Goal: Share content

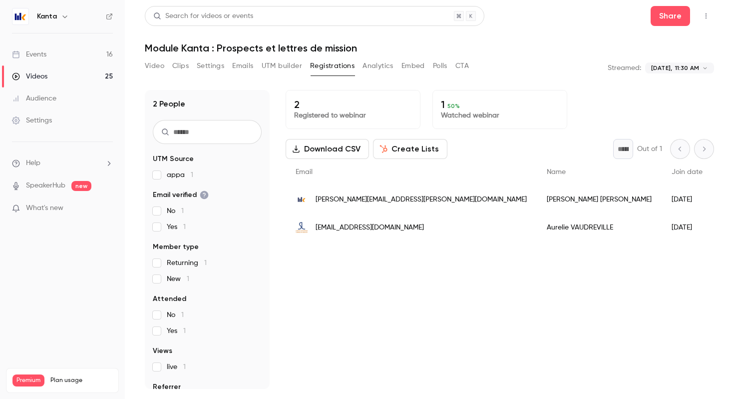
click at [59, 22] on div "Kanta" at bounding box center [62, 16] width 101 height 17
click at [61, 20] on icon "button" at bounding box center [65, 16] width 8 height 8
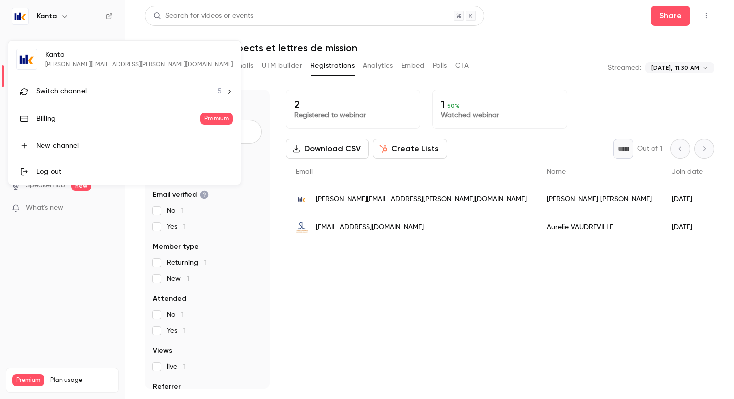
click at [79, 88] on span "Switch channel" at bounding box center [61, 91] width 50 height 10
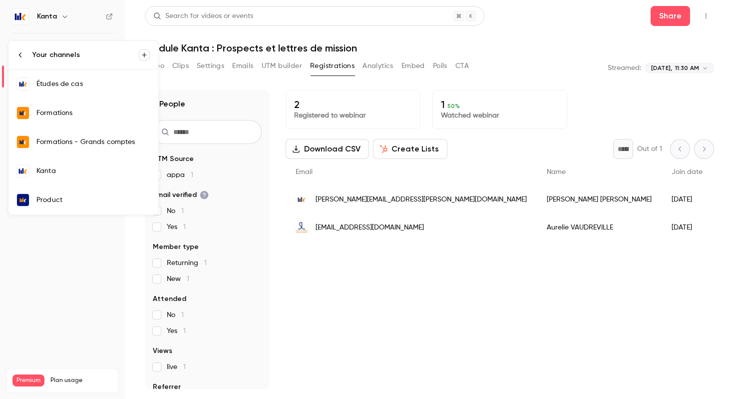
click at [105, 117] on div "Formations" at bounding box center [93, 113] width 114 height 10
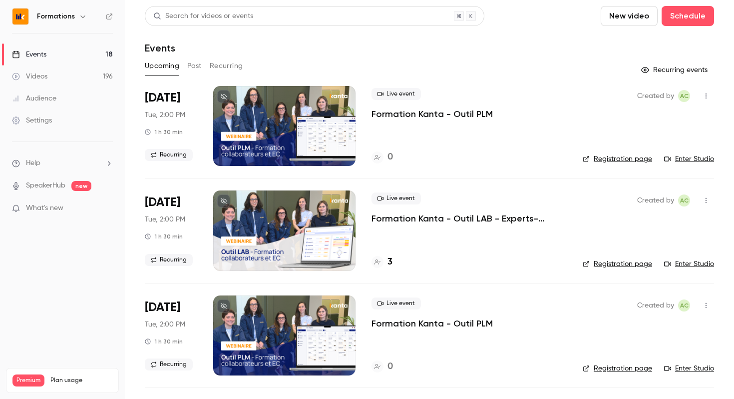
click at [708, 199] on icon "button" at bounding box center [706, 200] width 8 height 7
click at [656, 231] on li "Share" at bounding box center [660, 226] width 108 height 26
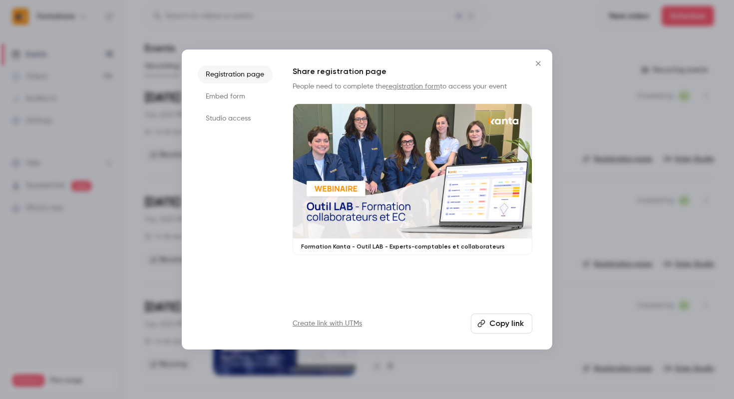
click at [504, 326] on button "Copy link" at bounding box center [501, 323] width 61 height 20
